Goal: Transaction & Acquisition: Purchase product/service

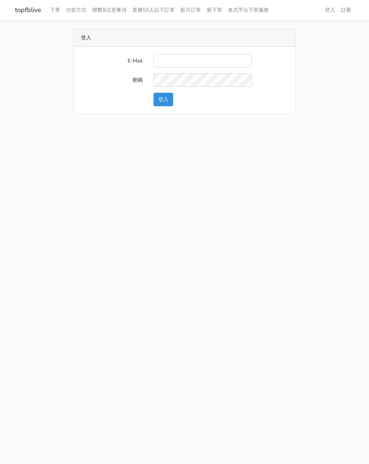
click at [173, 58] on input "E-Mail" at bounding box center [203, 61] width 98 height 14
type input "watin5408@gmail.com"
click at [158, 101] on button "登入" at bounding box center [164, 100] width 20 height 14
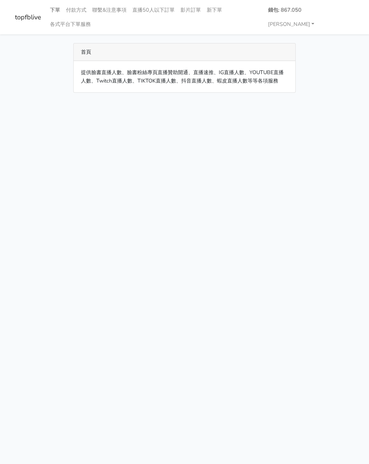
click at [54, 11] on link "下單" at bounding box center [55, 10] width 16 height 14
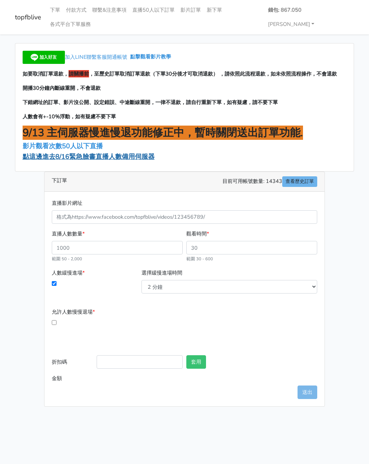
click at [60, 152] on span "點這邊進去8/16緊急臉書直播人數備用伺服器" at bounding box center [89, 156] width 132 height 9
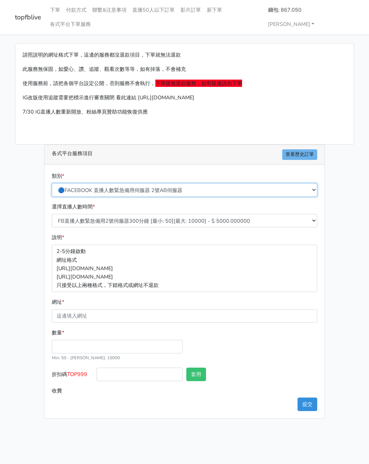
drag, startPoint x: 120, startPoint y: 174, endPoint x: 123, endPoint y: 178, distance: 5.4
click at [120, 183] on select "🔵FACEBOOK 直播人數緊急備用伺服器 2號AB伺服器 🔵FACEBOOK 網軍專用貼文留言 安全保密 🔵9/30 FACEBOOK 直播人數緩慢進場緩慢…" at bounding box center [185, 190] width 266 height 14
click at [52, 183] on select "🔵FACEBOOK 直播人數緊急備用伺服器 2號AB伺服器 🔵FACEBOOK 網軍專用貼文留言 安全保密 🔵9/30 FACEBOOK 直播人數緩慢進場緩慢…" at bounding box center [185, 190] width 266 height 14
click at [151, 183] on select "🔵FACEBOOK 直播人數緊急備用伺服器 2號AB伺服器 🔵FACEBOOK 網軍專用貼文留言 安全保密 🔵9/30 FACEBOOK 直播人數緩慢進場緩慢…" at bounding box center [185, 190] width 266 height 14
select select "3/26熱門平台服務台灣粉絲IG YT FB TIKTOK"
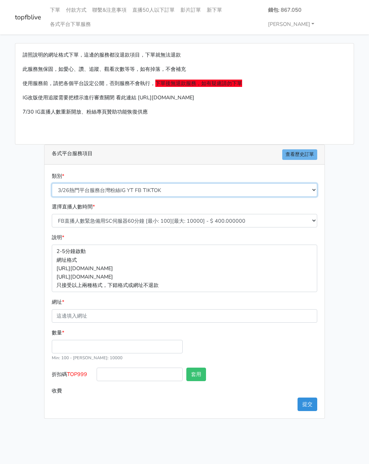
click at [52, 183] on select "🔵FACEBOOK 直播人數緊急備用伺服器 2號AB伺服器 🔵FACEBOOK 網軍專用貼文留言 安全保密 🔵9/30 FACEBOOK 直播人數緩慢進場緩慢…" at bounding box center [185, 190] width 266 height 14
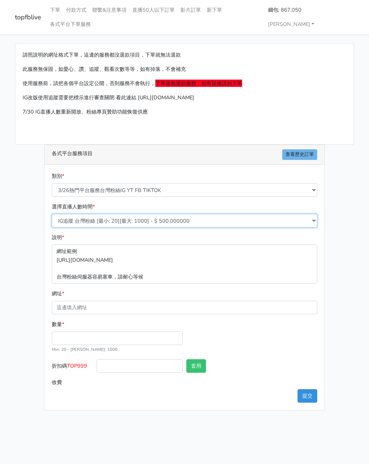
click at [112, 214] on select "IG追蹤 台灣粉絲 [最小: 20][最大: 1000] - $ 500.000000 IG愛心 台灣粉絲 [最小: 20][最大: 1000] - $ 35…" at bounding box center [185, 221] width 266 height 14
select select "671"
click at [52, 214] on select "IG追蹤 台灣粉絲 [最小: 20][最大: 1000] - $ 500.000000 IG愛心 台灣粉絲 [最小: 20][最大: 1000] - $ 35…" at bounding box center [185, 221] width 266 height 14
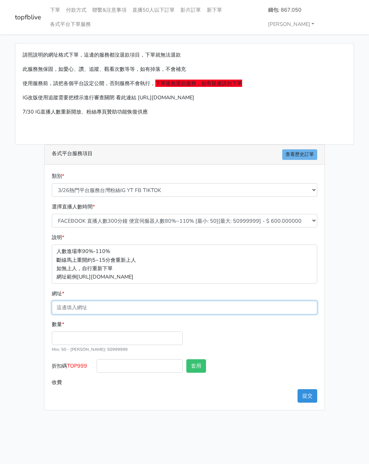
click at [90, 301] on input "網址 *" at bounding box center [185, 308] width 266 height 14
paste input "[URL][DOMAIN_NAME][DOMAIN_NAME]"
type input "[URL][DOMAIN_NAME][DOMAIN_NAME]"
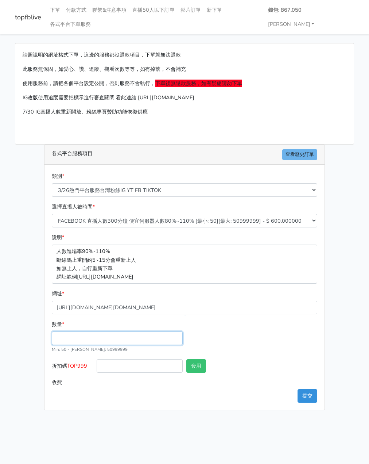
click at [85, 331] on input "數量 *" at bounding box center [117, 338] width 131 height 14
type input "200"
type input "120.000"
drag, startPoint x: 90, startPoint y: 353, endPoint x: 68, endPoint y: 351, distance: 21.6
click at [68, 359] on label "折扣碼 TOP999" at bounding box center [72, 367] width 45 height 16
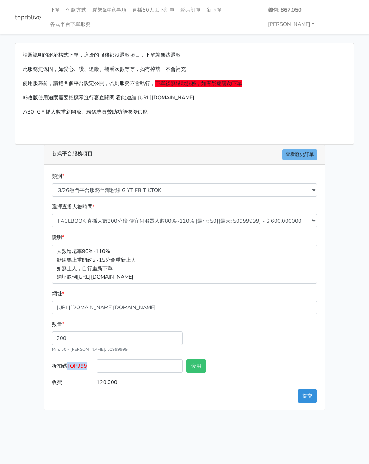
copy span "TOP999"
click at [153, 359] on input "折扣碼 TOP999" at bounding box center [140, 366] width 86 height 14
paste input "TOP999"
type input "TOP999"
click at [199, 359] on button "套用" at bounding box center [196, 366] width 20 height 14
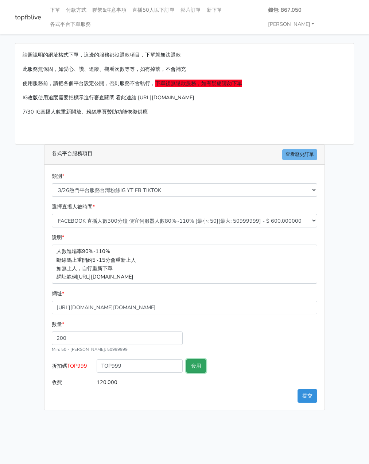
type input "套用失敗"
click at [310, 389] on button "提交" at bounding box center [308, 396] width 20 height 14
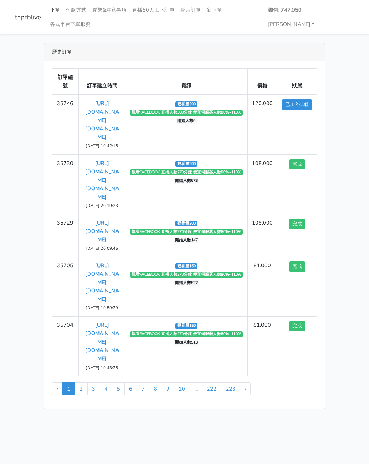
click at [53, 8] on link "下單" at bounding box center [55, 10] width 16 height 14
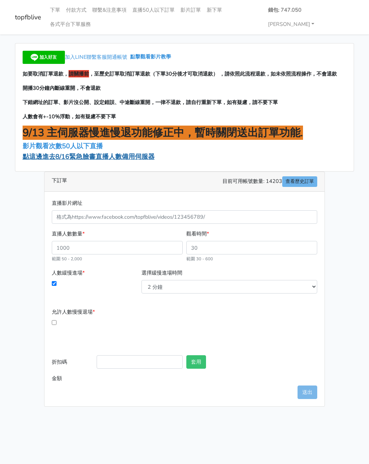
click at [77, 152] on span "點這邊進去8/16緊急臉書直播人數備用伺服器" at bounding box center [89, 156] width 132 height 9
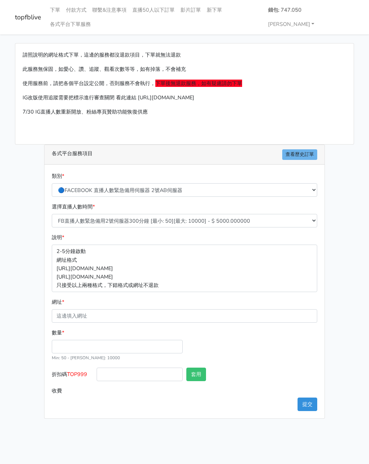
click at [141, 203] on div "選擇直播人數時間 * FB直播人數緊急備用2號伺服器300分鐘 [最小: 50][最大: 10000] - $ 5000.000000 FB直播人數緊急備用2…" at bounding box center [184, 215] width 269 height 25
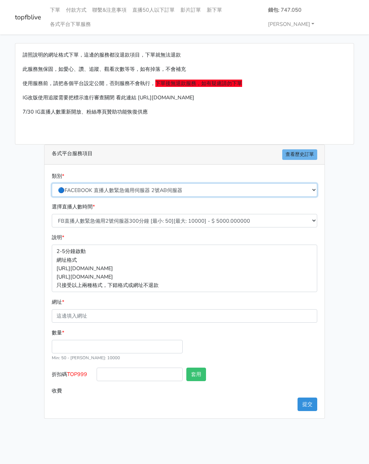
click at [142, 183] on select "🔵FACEBOOK 直播人數緊急備用伺服器 2號AB伺服器 🔵FACEBOOK 網軍專用貼文留言 安全保密 🔵9/30 FACEBOOK 直播人數緩慢進場緩慢…" at bounding box center [185, 190] width 266 height 14
select select "3/26熱門平台服務台灣粉絲IG YT FB TIKTOK"
click at [52, 183] on select "🔵FACEBOOK 直播人數緊急備用伺服器 2號AB伺服器 🔵FACEBOOK 網軍專用貼文留言 安全保密 🔵9/30 FACEBOOK 直播人數緩慢進場緩慢…" at bounding box center [185, 190] width 266 height 14
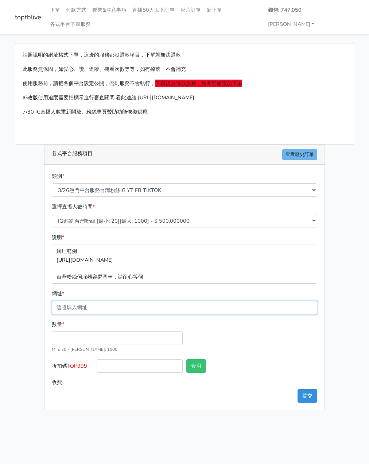
click at [87, 301] on input "網址 *" at bounding box center [185, 308] width 266 height 14
paste input "[URL][DOMAIN_NAME][DOMAIN_NAME]"
type input "[URL][DOMAIN_NAME][DOMAIN_NAME]"
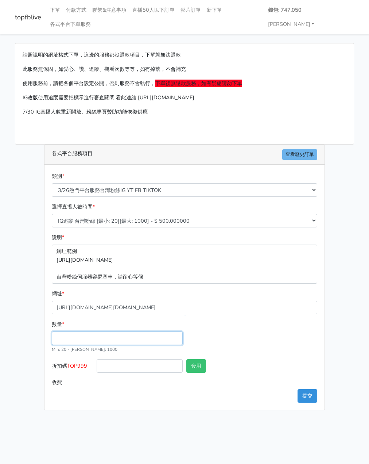
click at [72, 331] on input "數量 *" at bounding box center [117, 338] width 131 height 14
type input "200"
type input "100.000"
drag, startPoint x: 91, startPoint y: 351, endPoint x: 69, endPoint y: 351, distance: 21.5
click at [69, 359] on label "折扣碼 TOP999" at bounding box center [72, 367] width 45 height 16
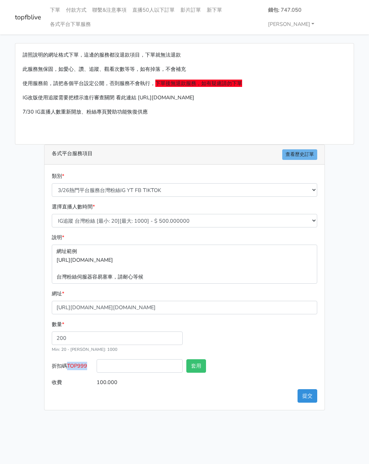
copy span "TOP999"
click at [120, 359] on input "折扣碼 TOP999" at bounding box center [140, 366] width 86 height 14
paste input "TOP999"
type input "TOP999"
click at [201, 359] on button "套用" at bounding box center [196, 366] width 20 height 14
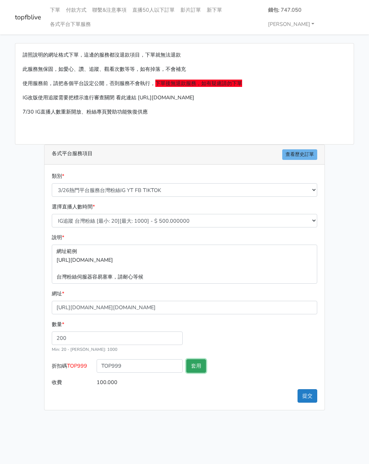
type input "套用失敗"
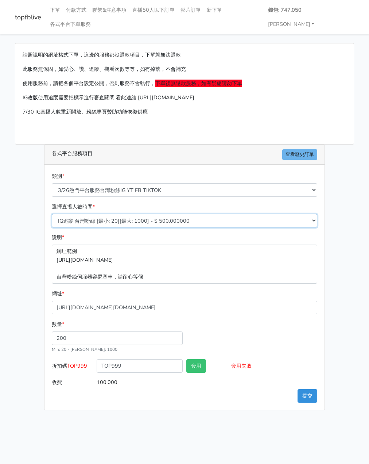
click at [123, 214] on select "IG追蹤 台灣粉絲 [最小: 20][最大: 1000] - $ 500.000000 IG愛心 台灣粉絲 [最小: 20][最大: 1000] - $ 35…" at bounding box center [185, 221] width 266 height 14
select select "671"
click at [52, 214] on select "IG追蹤 台灣粉絲 [最小: 20][最大: 1000] - $ 500.000000 IG愛心 台灣粉絲 [最小: 20][最大: 1000] - $ 35…" at bounding box center [185, 221] width 266 height 14
type input "120.000"
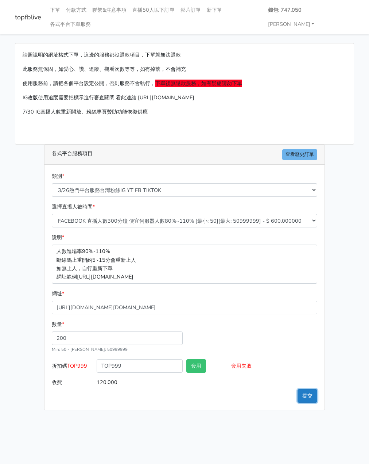
click at [310, 389] on button "提交" at bounding box center [308, 396] width 20 height 14
